Goal: Check status

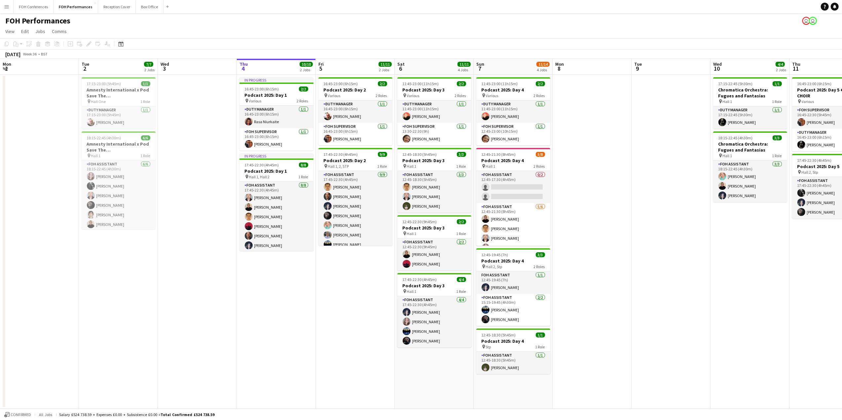
scroll to position [0, 170]
